Goal: Transaction & Acquisition: Purchase product/service

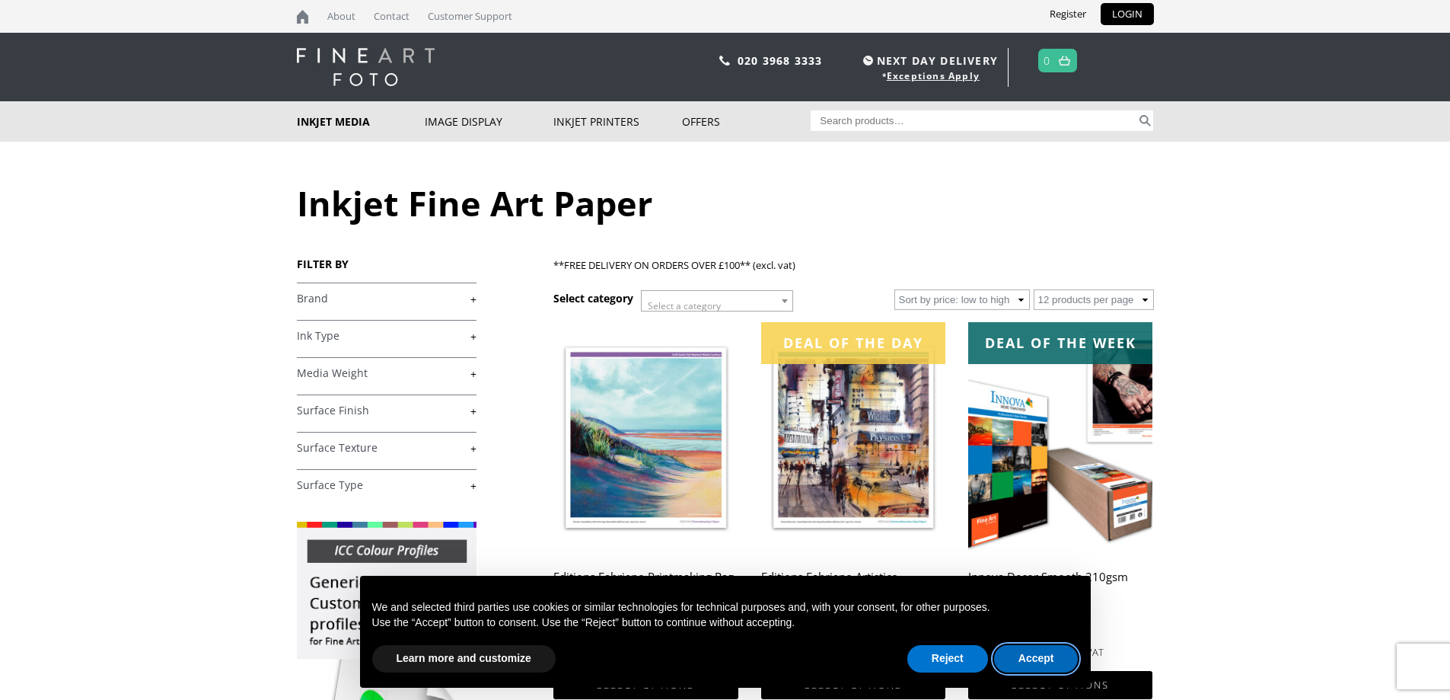
click at [1031, 654] on button "Accept" at bounding box center [1036, 658] width 85 height 27
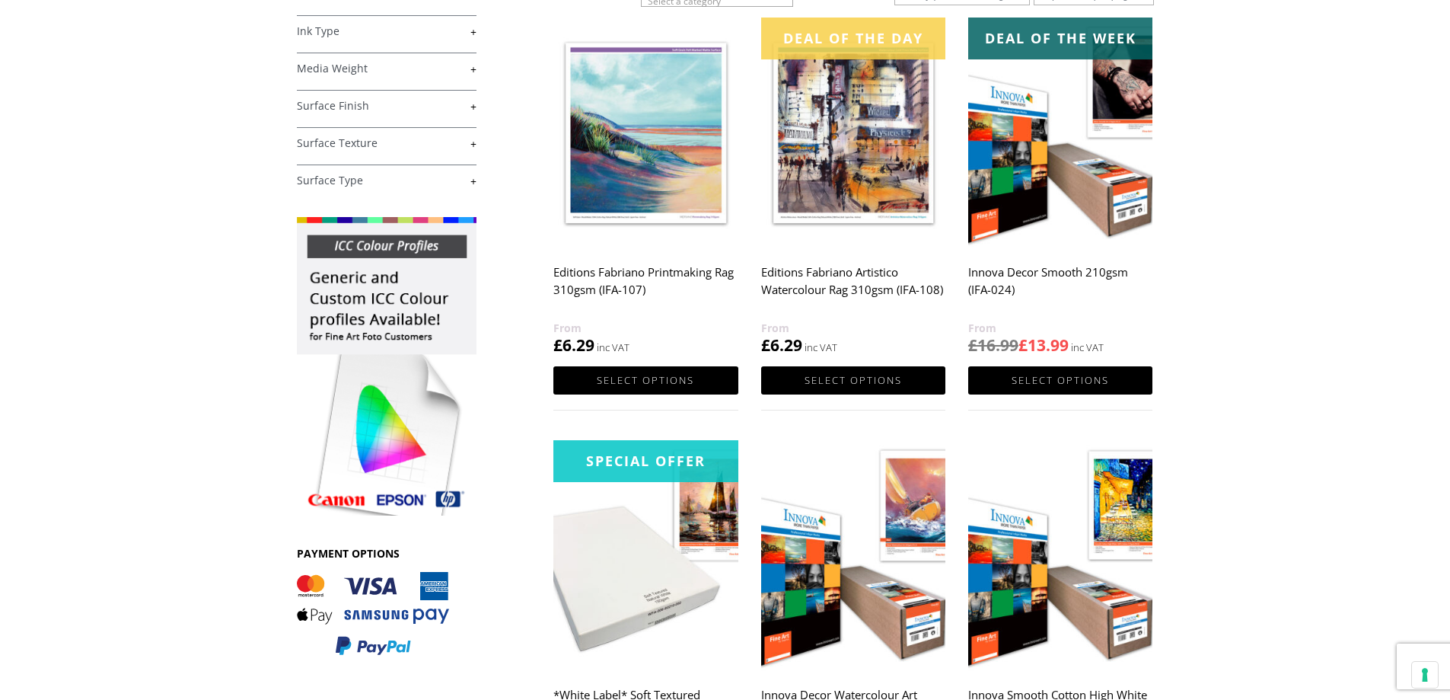
scroll to position [76, 0]
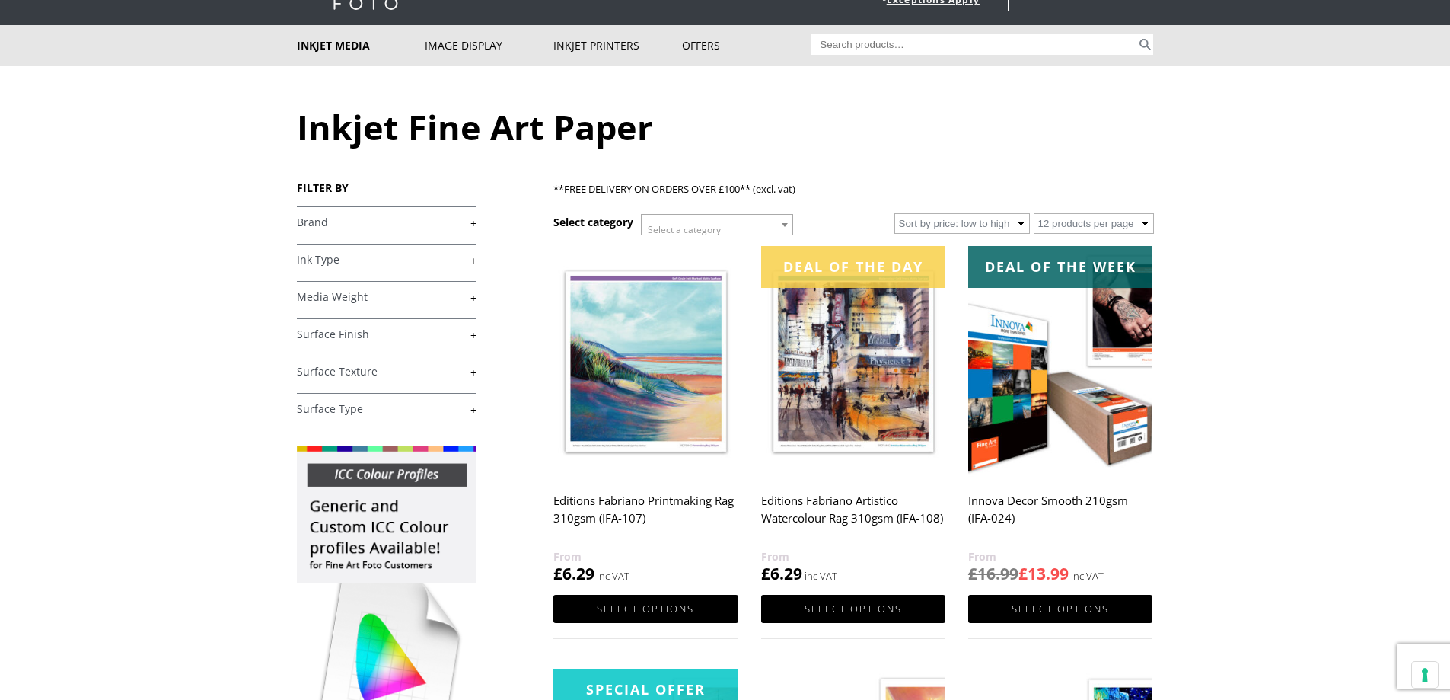
click at [337, 329] on link "+" at bounding box center [387, 334] width 180 height 14
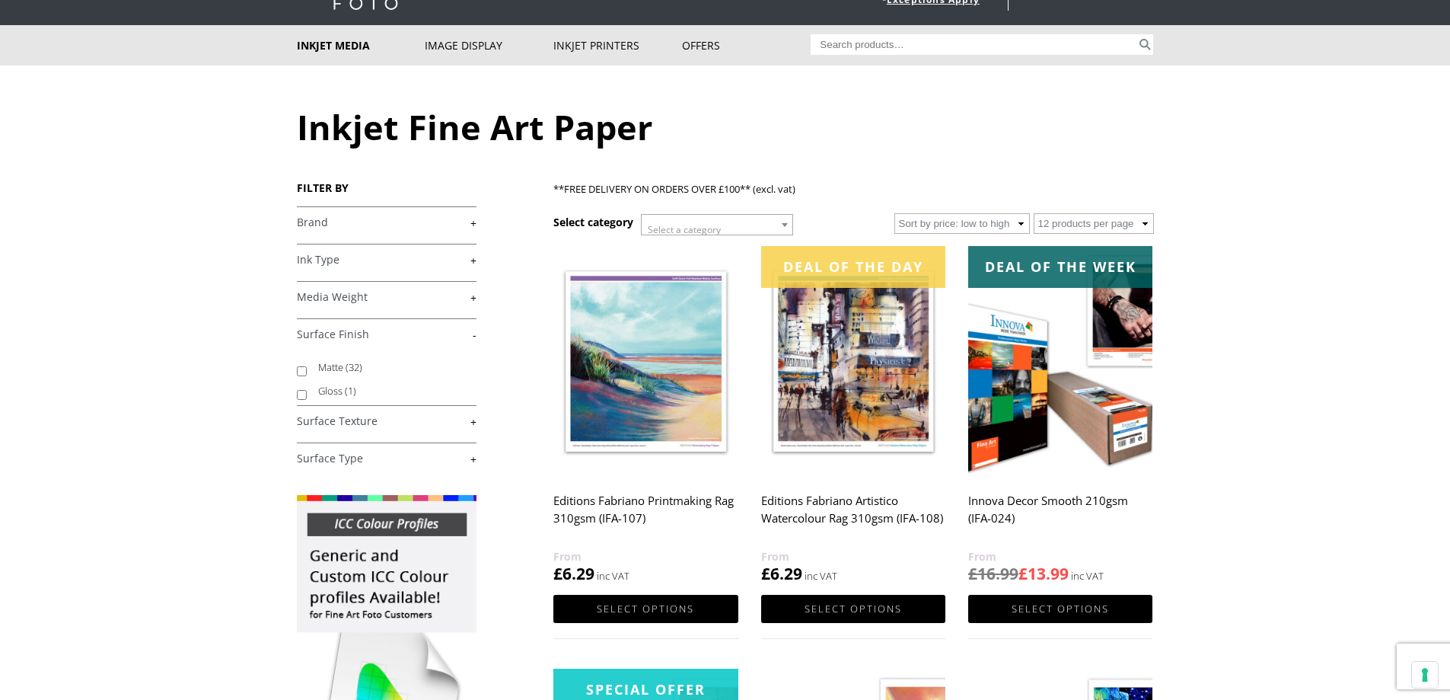
click at [338, 363] on label "Matte (32)" at bounding box center [390, 368] width 144 height 24
click at [307, 366] on input "Matte (32)" at bounding box center [302, 371] width 10 height 10
checkbox input "true"
click at [340, 430] on h4 "Surface Texture +" at bounding box center [387, 420] width 180 height 30
click at [353, 426] on link "+" at bounding box center [387, 421] width 180 height 14
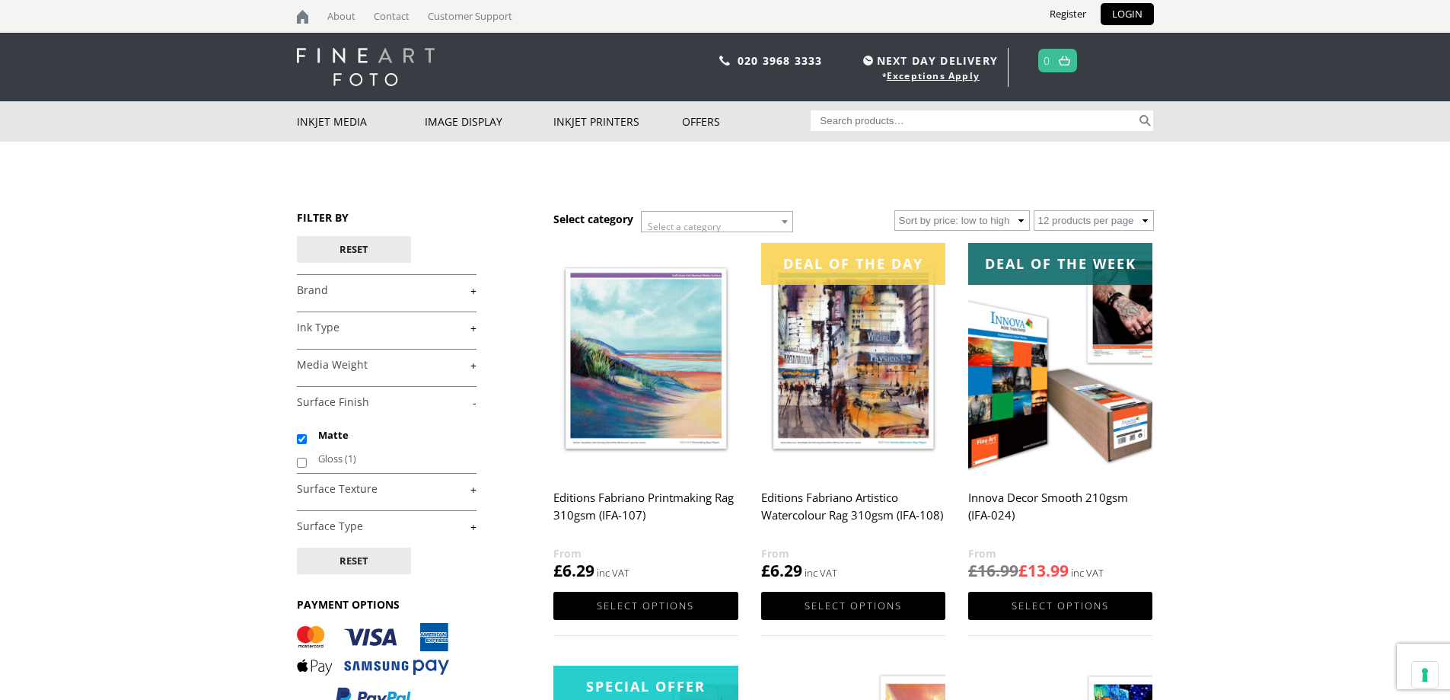
click at [380, 491] on link "+" at bounding box center [387, 489] width 180 height 14
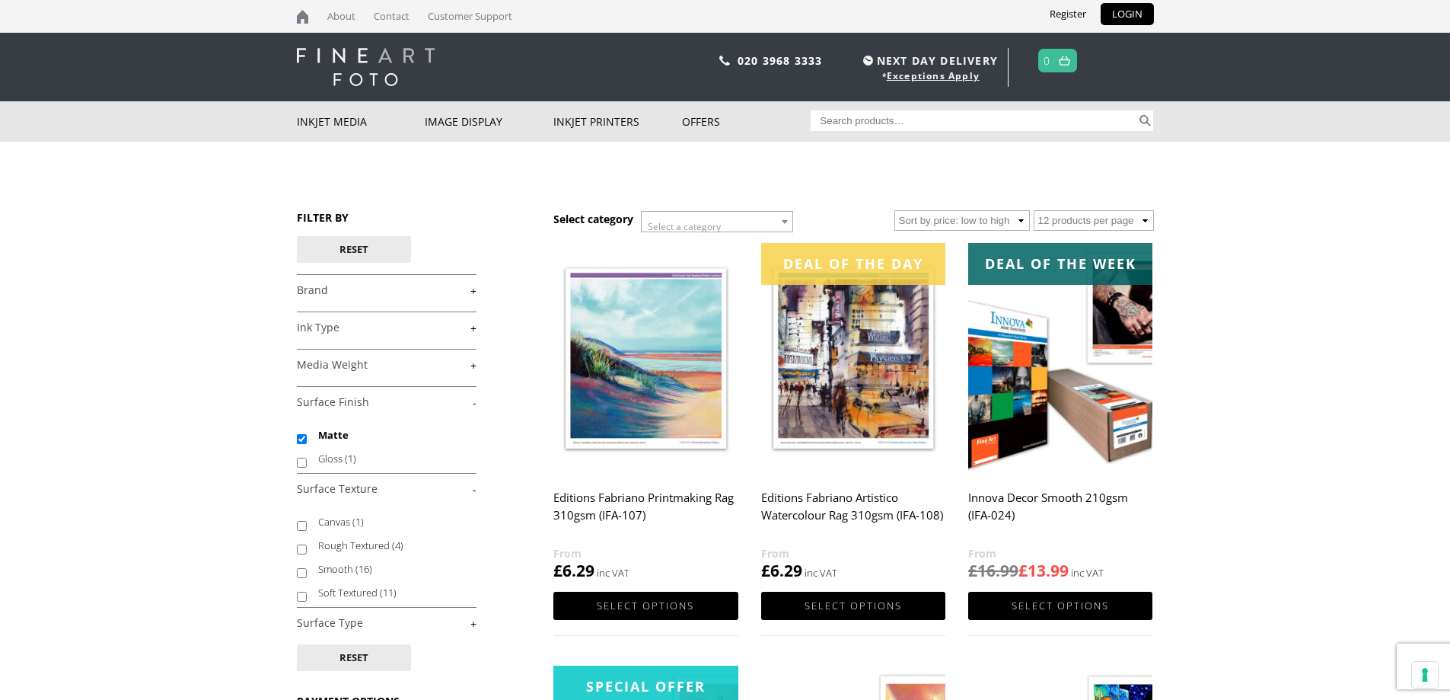
click at [373, 588] on label "Soft Textured (11)" at bounding box center [390, 593] width 144 height 24
click at [307, 592] on input "Soft Textured (11)" at bounding box center [302, 597] width 10 height 10
checkbox input "true"
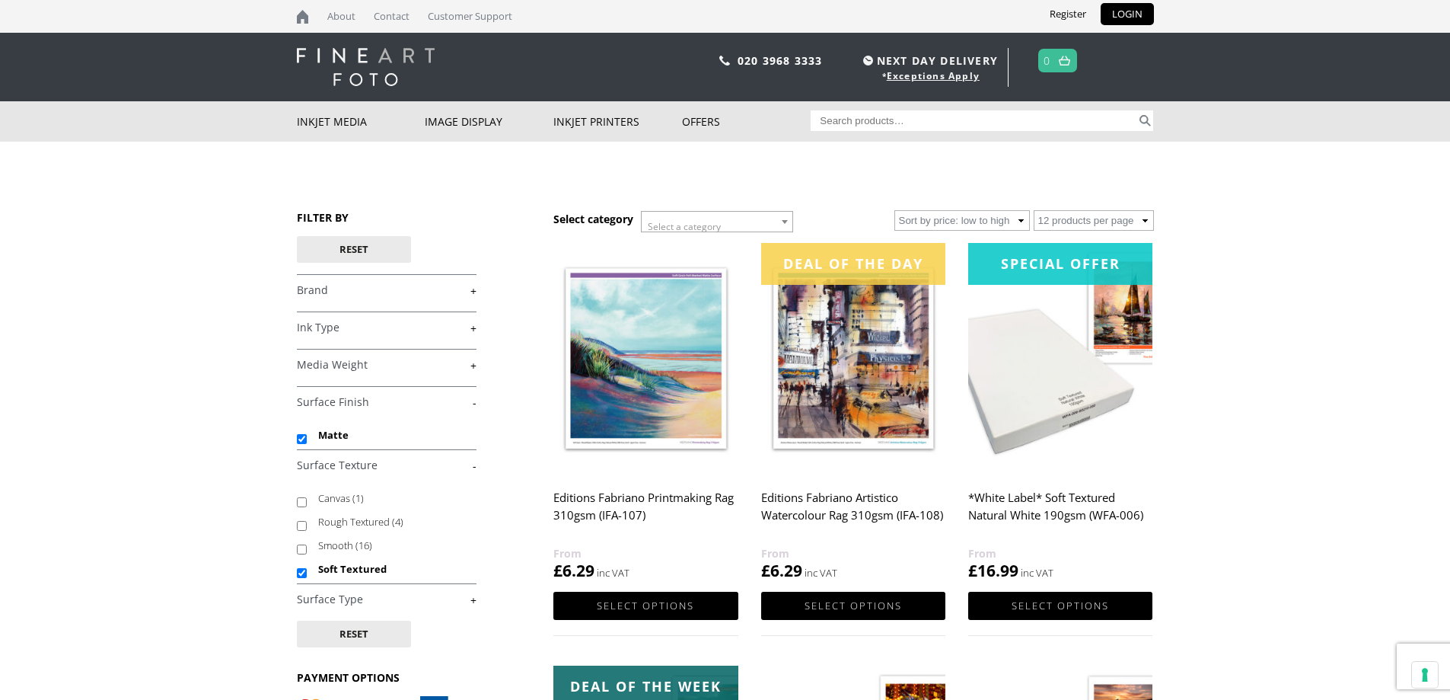
click at [666, 506] on h2 "Editions Fabriano Printmaking Rag 310gsm (IFA-107)" at bounding box center [645, 513] width 184 height 61
click at [680, 502] on h2 "Editions Fabriano Printmaking Rag 310gsm (IFA-107)" at bounding box center [645, 513] width 184 height 61
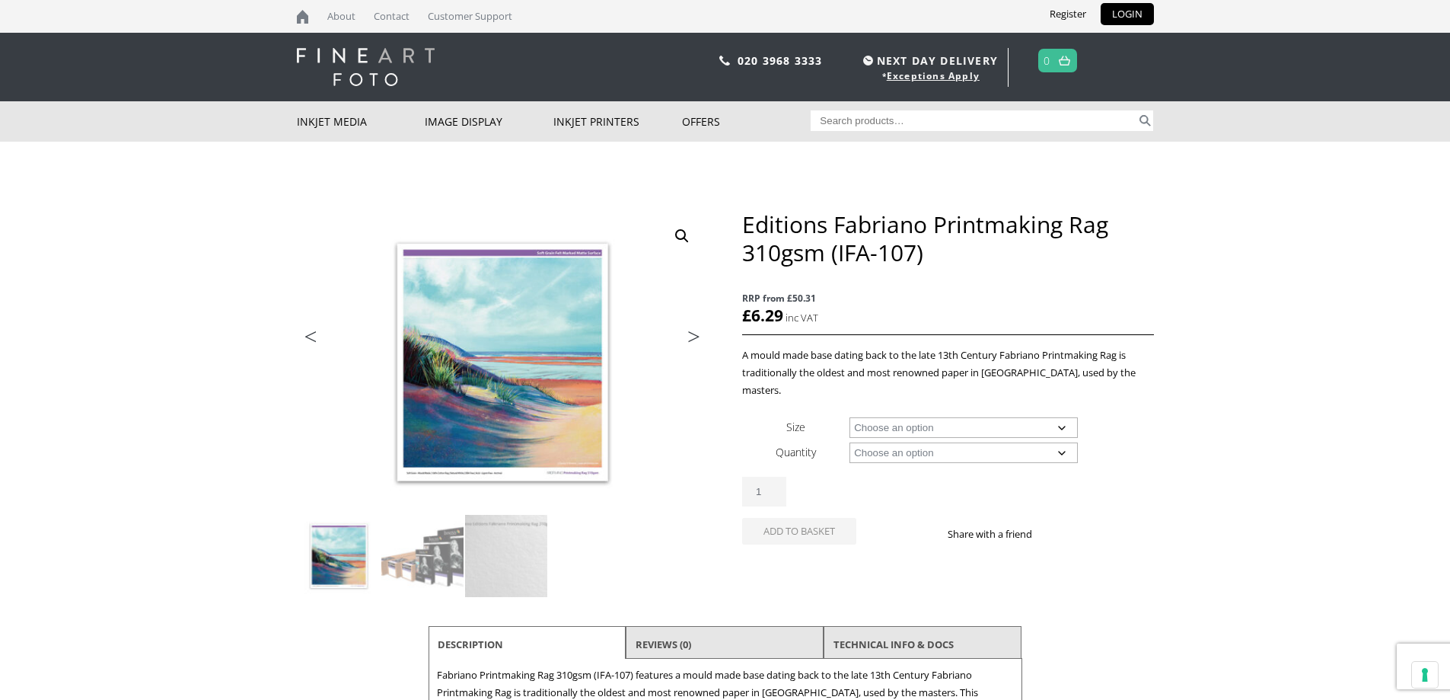
click at [930, 417] on select "Choose an option A4 Sheet A3 Sheet A3+ Sheet A2 Sheet 17" Wide Roll 24" Wide Ro…" at bounding box center [964, 427] width 228 height 21
click at [850, 417] on select "Choose an option A4 Sheet A3 Sheet A3+ Sheet A2 Sheet 17" Wide Roll 24" Wide Ro…" at bounding box center [964, 427] width 228 height 21
select select "a4-sheet"
click at [918, 442] on select "Choose an option 25 Sheets 5 Sheet Test Pack" at bounding box center [964, 452] width 228 height 21
select select "25-sheets"
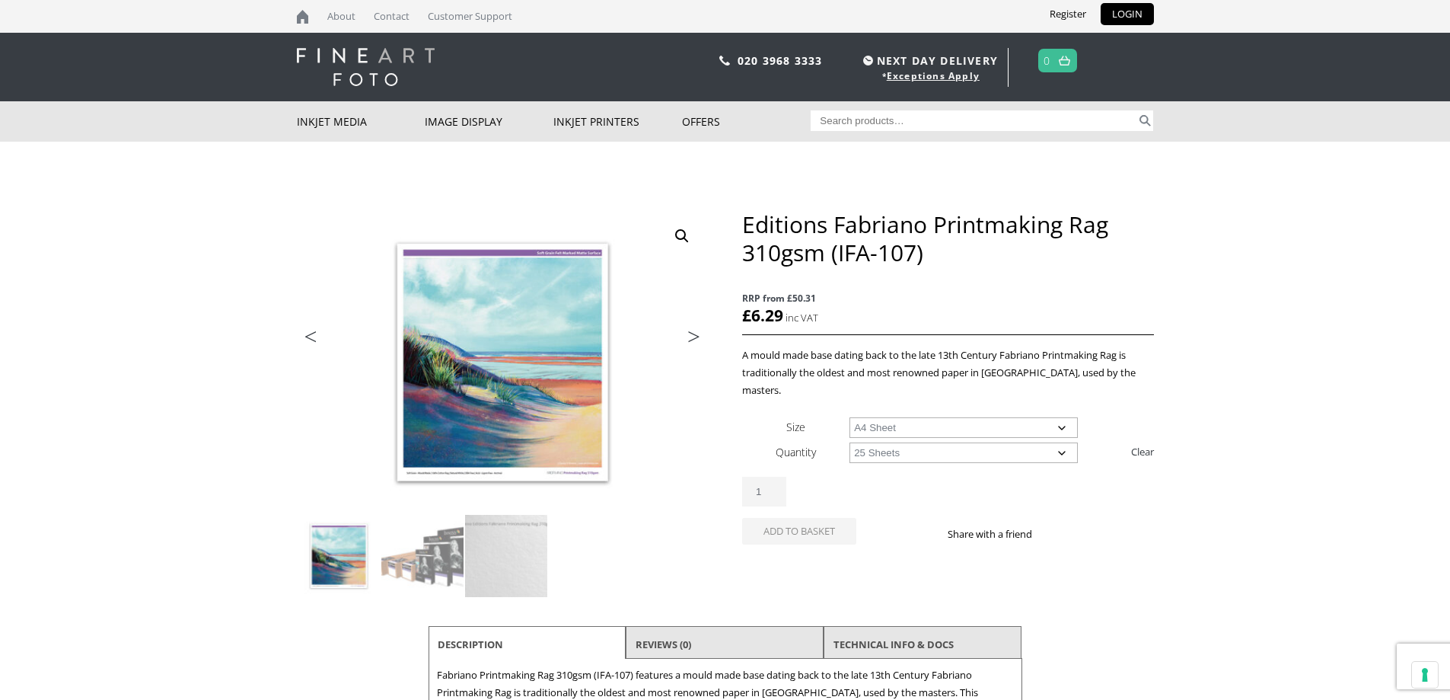
click at [850, 442] on select "Choose an option 25 Sheets 5 Sheet Test Pack" at bounding box center [964, 452] width 228 height 21
select select "a4-sheet"
select select "25-sheets"
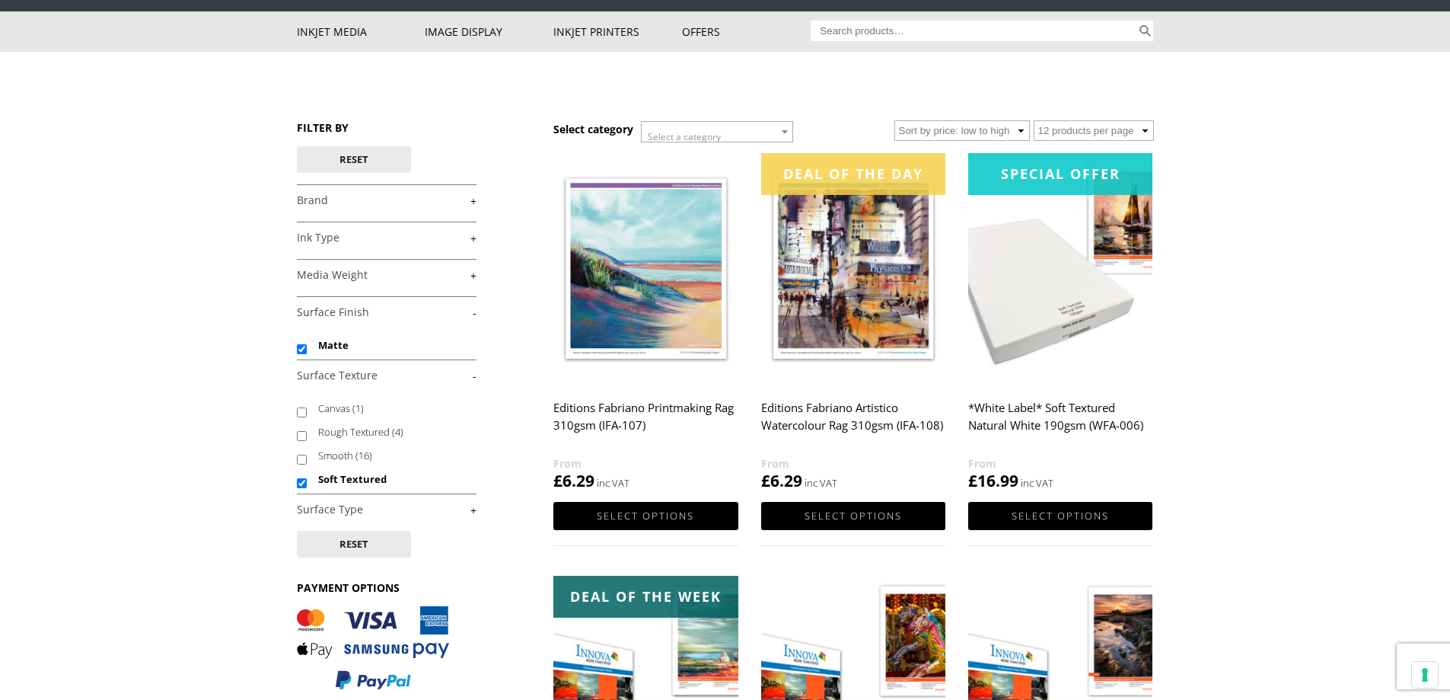
scroll to position [305, 0]
